Goal: Task Accomplishment & Management: Complete application form

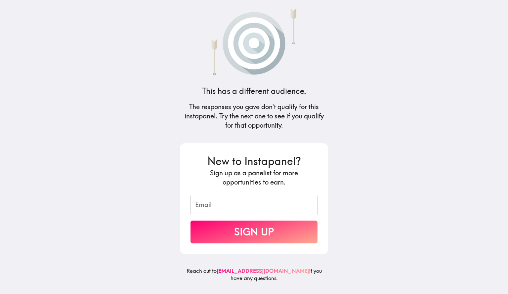
click at [242, 199] on input "Email" at bounding box center [253, 205] width 127 height 20
type input "[EMAIL_ADDRESS][DOMAIN_NAME]"
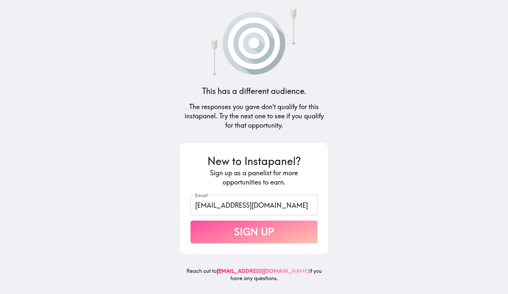
click at [243, 227] on button "Sign Up" at bounding box center [253, 231] width 127 height 23
